Goal: Task Accomplishment & Management: Use online tool/utility

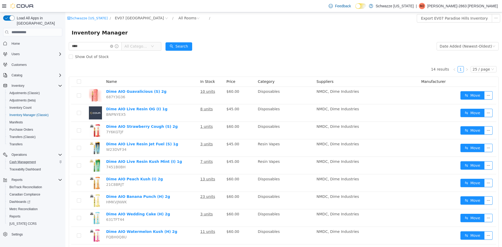
scroll to position [100, 0]
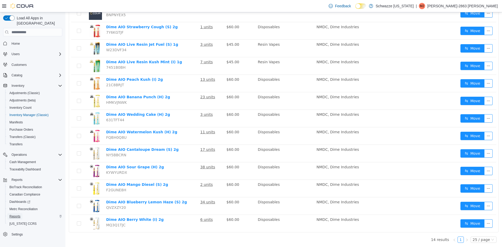
click at [20, 214] on span "Reports" at bounding box center [14, 216] width 11 height 4
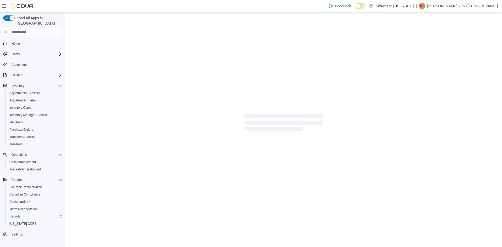
click at [4, 6] on icon at bounding box center [4, 5] width 4 height 3
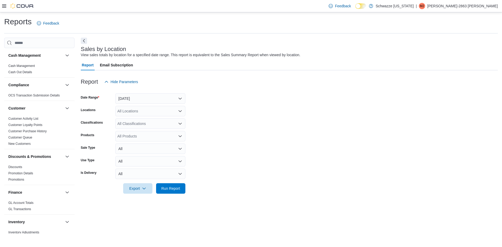
click at [84, 39] on button "Next" at bounding box center [84, 41] width 6 height 6
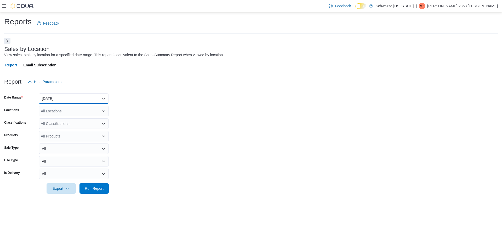
click at [88, 94] on button "[DATE]" at bounding box center [74, 98] width 70 height 10
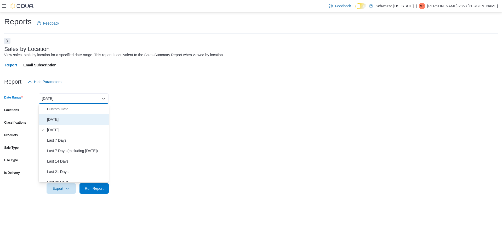
click at [64, 124] on button "[DATE]" at bounding box center [74, 119] width 70 height 10
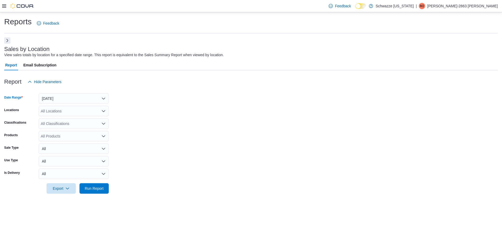
click at [6, 42] on button "Next" at bounding box center [7, 40] width 6 height 6
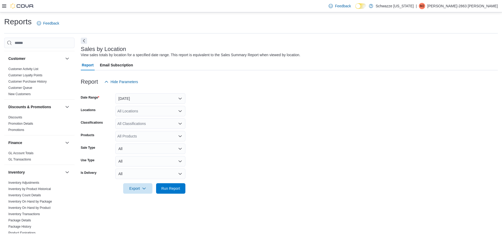
scroll to position [78, 0]
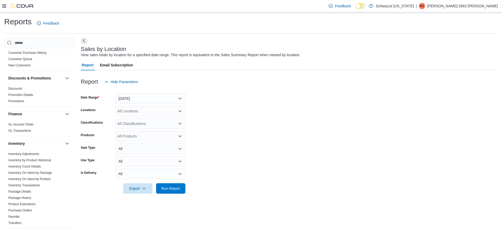
click at [87, 46] on h3 "Sales by Location" at bounding box center [103, 49] width 45 height 6
click at [86, 43] on button "Next" at bounding box center [84, 40] width 6 height 6
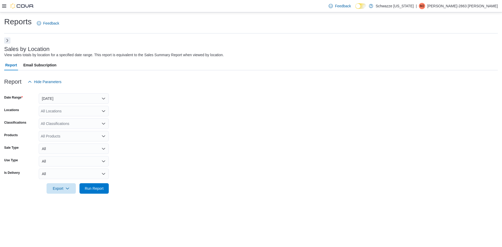
click at [6, 39] on button "Next" at bounding box center [7, 40] width 6 height 6
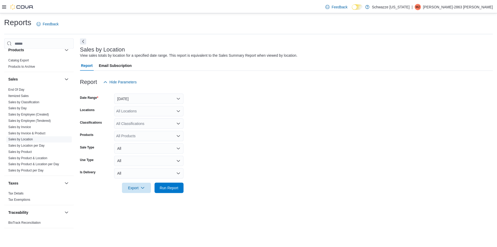
scroll to position [342, 0]
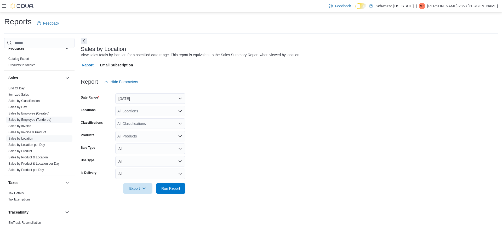
click at [43, 118] on span "Sales by Employee (Tendered)" at bounding box center [29, 120] width 43 height 4
click at [43, 119] on link "Sales by Employee (Tendered)" at bounding box center [29, 120] width 43 height 4
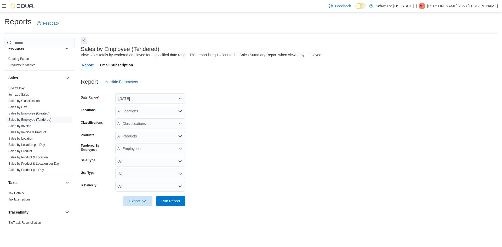
click at [83, 43] on button "Next" at bounding box center [84, 40] width 6 height 6
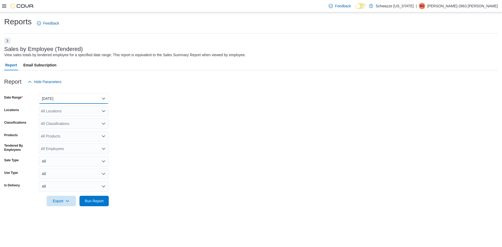
click at [73, 97] on button "[DATE]" at bounding box center [74, 98] width 70 height 10
click at [69, 121] on span "[DATE]" at bounding box center [77, 119] width 60 height 6
click at [69, 112] on div "All Locations" at bounding box center [74, 111] width 70 height 10
type input "****"
click at [80, 124] on button "EV07 [GEOGRAPHIC_DATA]" at bounding box center [74, 120] width 70 height 8
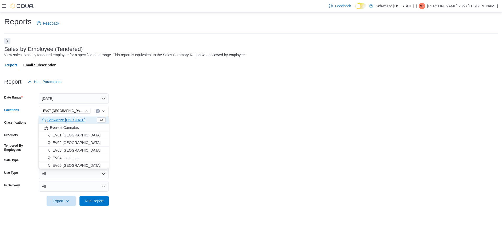
click at [128, 133] on form "Date Range [DATE] Locations [GEOGRAPHIC_DATA] [GEOGRAPHIC_DATA] Combo box. Sele…" at bounding box center [251, 146] width 494 height 119
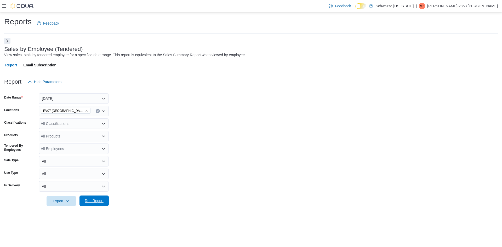
click at [90, 203] on span "Run Report" at bounding box center [94, 200] width 19 height 5
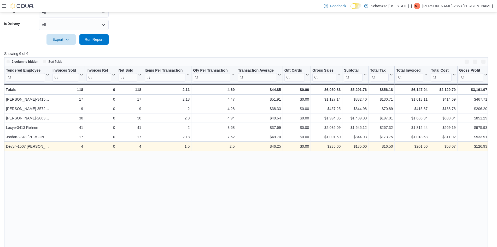
scroll to position [174, 0]
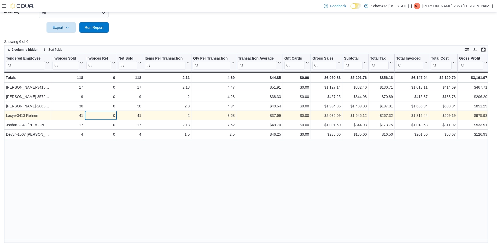
click at [96, 113] on div "0" at bounding box center [101, 115] width 28 height 6
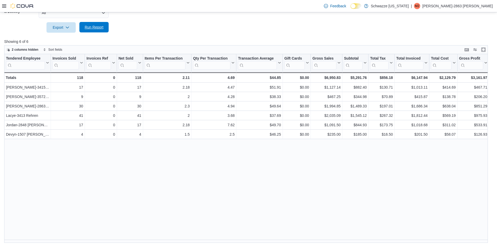
click at [95, 28] on span "Run Report" at bounding box center [94, 27] width 19 height 5
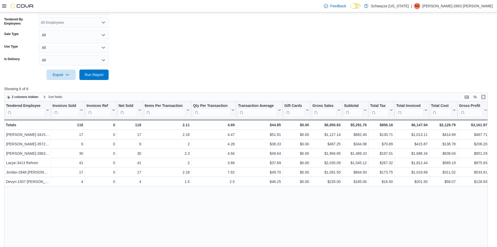
scroll to position [134, 0]
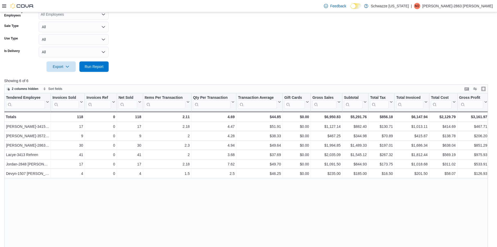
click at [114, 206] on div "Tendered Employee Click to view column header actions Invoices Sold Click to vi…" at bounding box center [248, 187] width 489 height 189
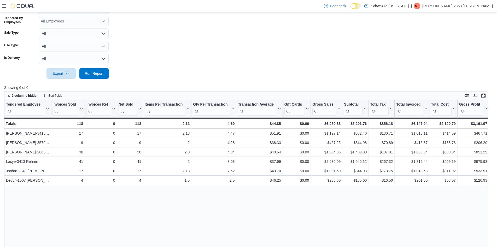
scroll to position [128, 0]
click at [98, 76] on span "Run Report" at bounding box center [94, 73] width 23 height 10
click at [356, 123] on div "$5,585.66" at bounding box center [355, 123] width 23 height 6
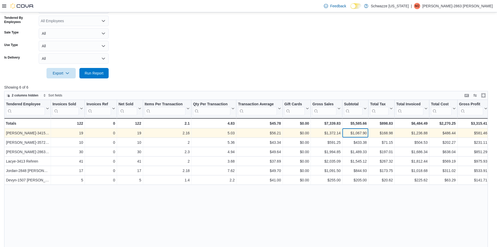
click at [359, 131] on div "$1,067.90" at bounding box center [355, 133] width 23 height 6
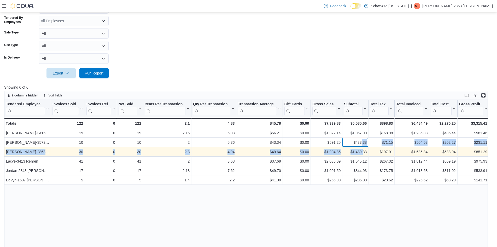
click at [363, 151] on div "Tendered Employee Click to view column header actions Invoices Sold Click to vi…" at bounding box center [327, 142] width 646 height 85
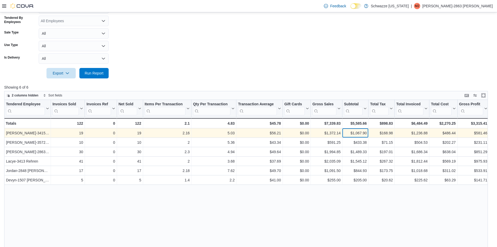
click at [358, 133] on div "$1,067.90" at bounding box center [355, 133] width 23 height 6
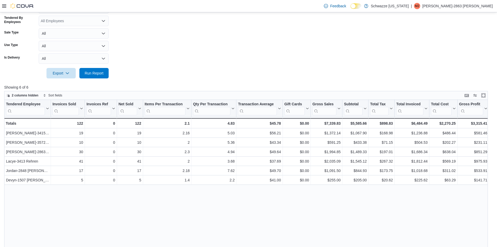
click at [353, 83] on div at bounding box center [248, 81] width 489 height 6
click at [280, 107] on icon at bounding box center [279, 108] width 4 height 3
click at [271, 133] on span "Sort High-Low" at bounding box center [264, 135] width 20 height 4
click at [268, 199] on div "Tendered Employee Click to view column header actions Invoices Sold Click to vi…" at bounding box center [248, 194] width 489 height 189
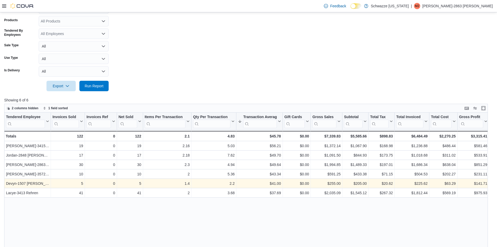
scroll to position [102, 0]
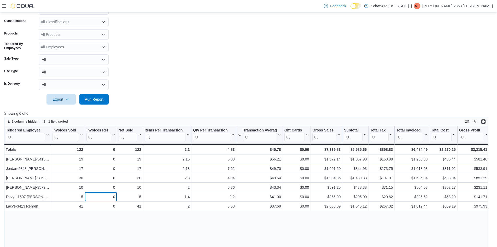
drag, startPoint x: 106, startPoint y: 195, endPoint x: 96, endPoint y: 153, distance: 43.2
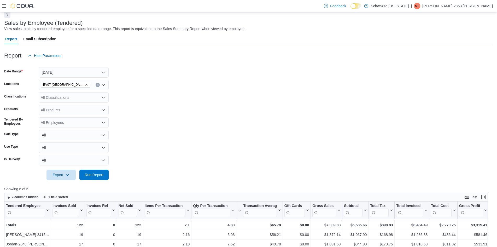
scroll to position [0, 0]
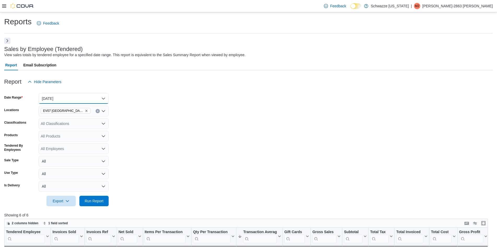
click at [59, 97] on button "[DATE]" at bounding box center [74, 98] width 70 height 10
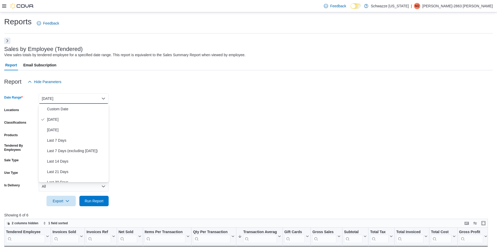
click at [121, 102] on form "Date Range [DATE] Locations EV07 [GEOGRAPHIC_DATA] Classifications All Classifi…" at bounding box center [248, 146] width 489 height 119
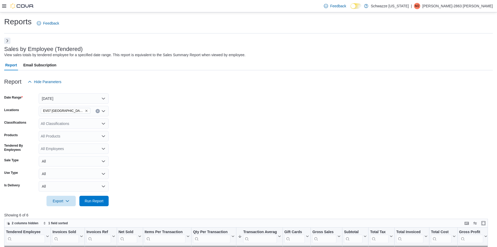
click at [85, 110] on icon "Remove EV07 Paradise Hills from selection in this group" at bounding box center [86, 110] width 3 height 3
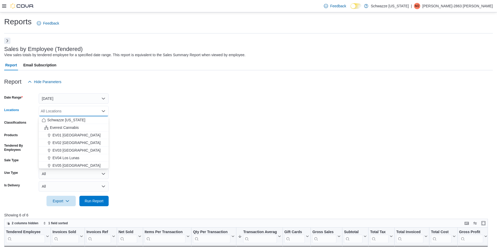
click at [73, 110] on div "All Locations Combo box. Selected. Combo box input. All Locations. Type some te…" at bounding box center [74, 111] width 70 height 10
type input "*"
click at [82, 126] on div "RGO 2 West Side" at bounding box center [74, 127] width 64 height 5
click at [181, 163] on form "Date Range [DATE] Locations RGO 2 [GEOGRAPHIC_DATA] Combo box. Selected. RGO 2 …" at bounding box center [248, 146] width 489 height 119
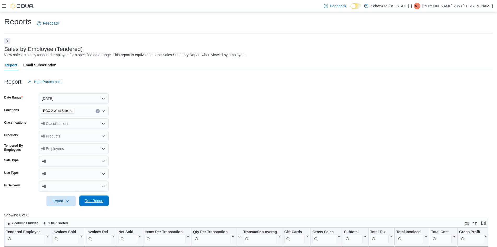
click at [106, 197] on button "Run Report" at bounding box center [93, 201] width 29 height 10
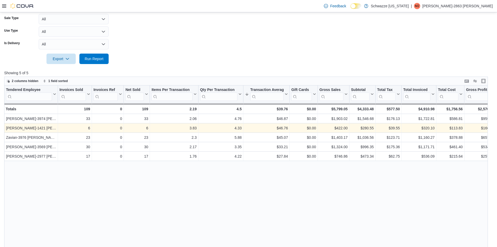
scroll to position [144, 0]
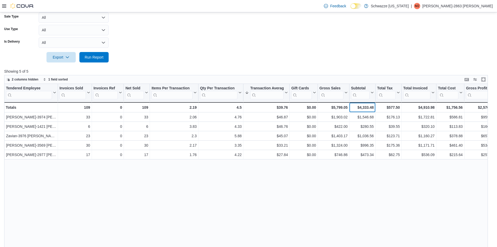
click at [366, 111] on div "$4,333.48 - Subtotal, column 10, row 6" at bounding box center [363, 107] width 26 height 10
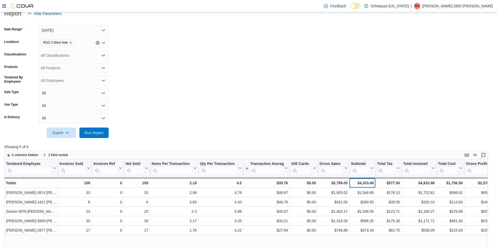
scroll to position [65, 0]
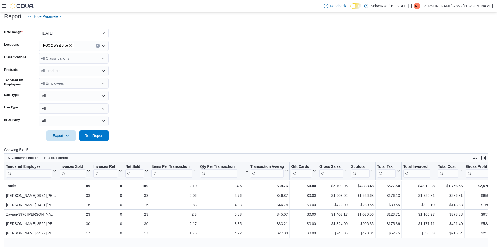
click at [59, 33] on button "[DATE]" at bounding box center [74, 33] width 70 height 10
click at [218, 100] on form "Date Range [DATE] Locations RGO 2 West Side Classifications All Classifications…" at bounding box center [248, 81] width 489 height 119
